Goal: Information Seeking & Learning: Learn about a topic

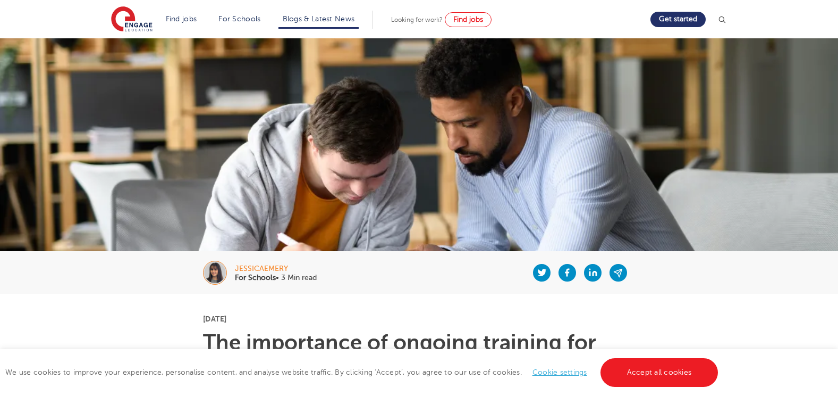
scroll to position [106, 0]
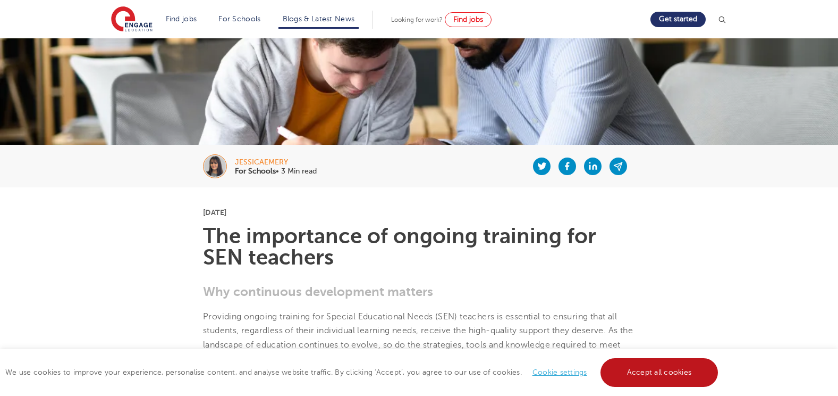
drag, startPoint x: 667, startPoint y: 372, endPoint x: 675, endPoint y: 361, distance: 14.0
click at [670, 369] on link "Accept all cookies" at bounding box center [660, 372] width 118 height 29
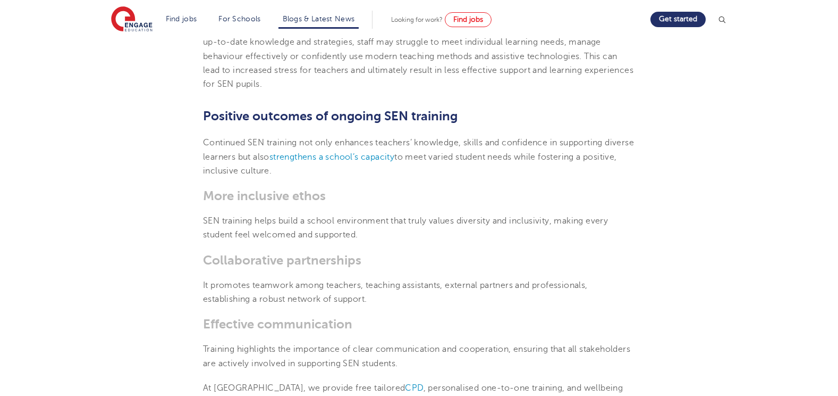
scroll to position [728, 0]
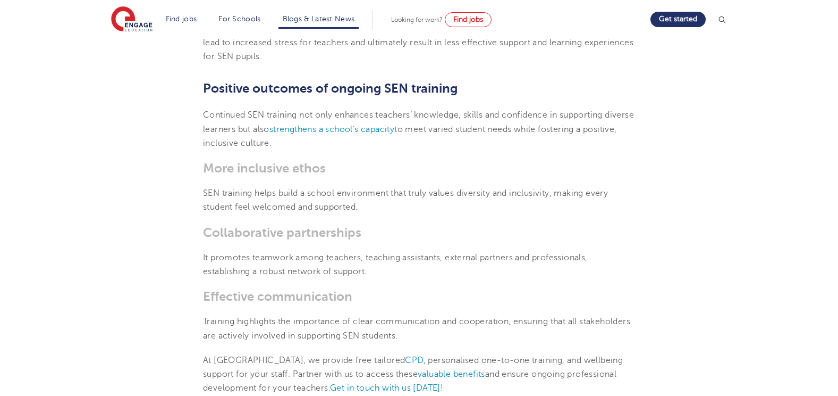
click at [102, 174] on section "[DATE] The importance of ongoing training for SEN teachers Why continuous devel…" at bounding box center [419, 107] width 645 height 1084
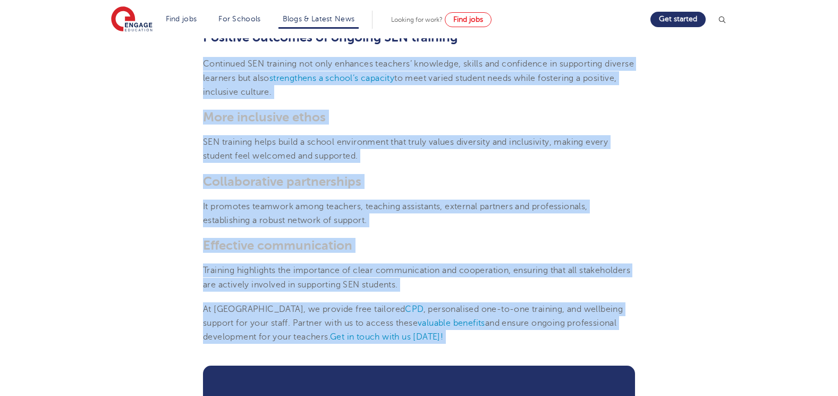
scroll to position [902, 0]
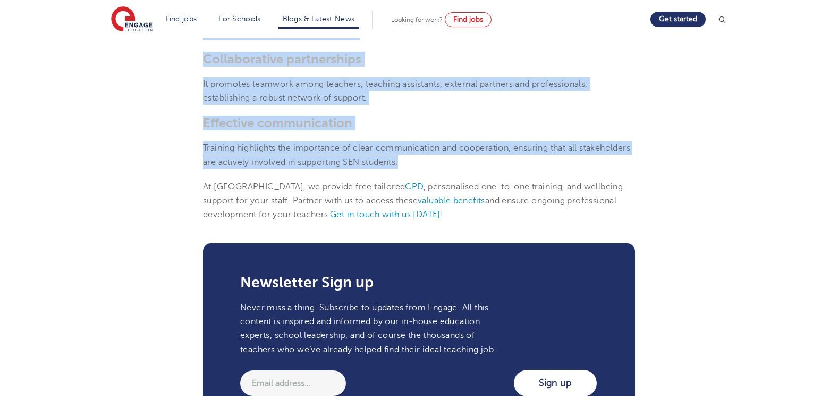
drag, startPoint x: 210, startPoint y: 120, endPoint x: 600, endPoint y: 159, distance: 392.1
copy section "Continued SEN training not only enhances teachers’ knowledge, skills and confid…"
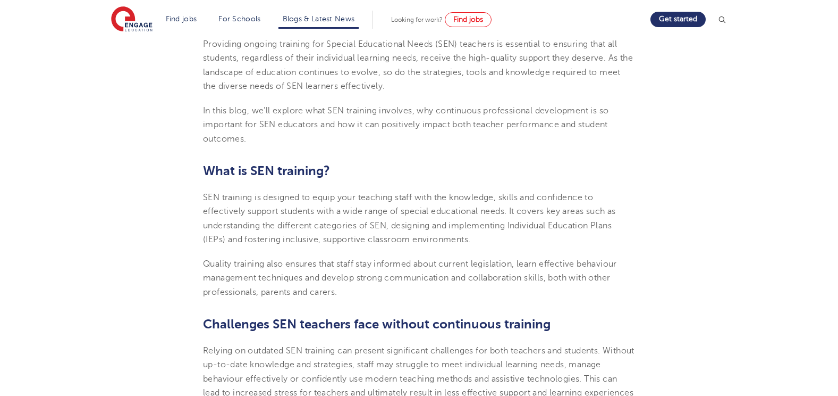
scroll to position [390, 0]
